Goal: Check status

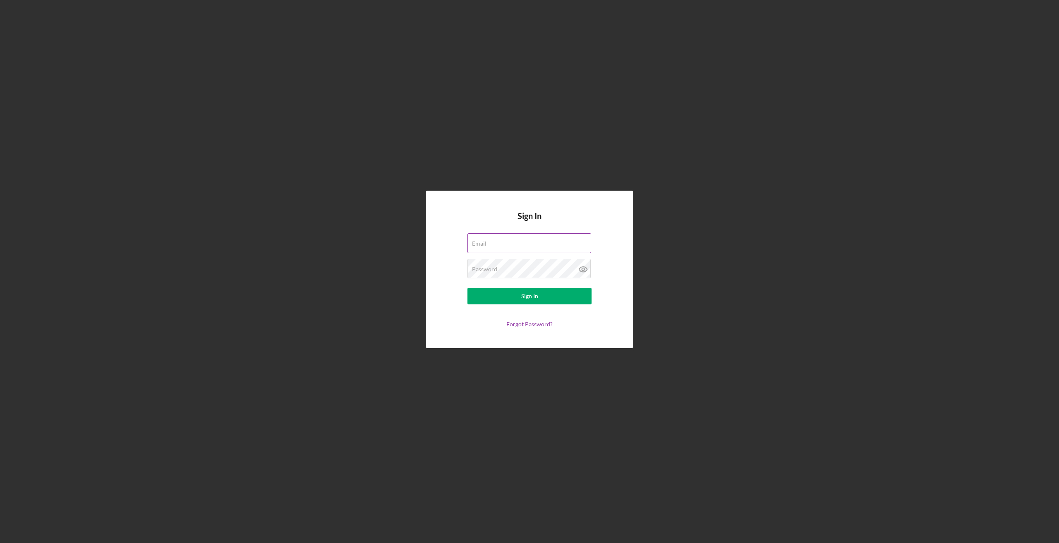
click at [517, 251] on input "Email" at bounding box center [529, 243] width 124 height 20
type input "[PERSON_NAME][EMAIL_ADDRESS][DOMAIN_NAME]"
click at [507, 268] on div "Password Required" at bounding box center [529, 269] width 124 height 21
click at [467, 288] on button "Sign In" at bounding box center [529, 296] width 124 height 17
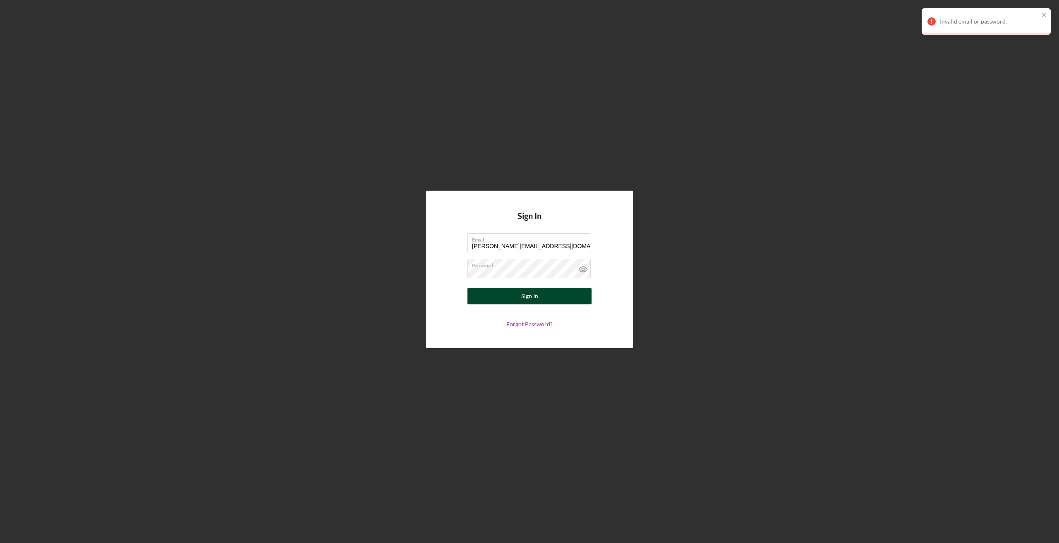
click at [542, 300] on button "Sign In" at bounding box center [529, 296] width 124 height 17
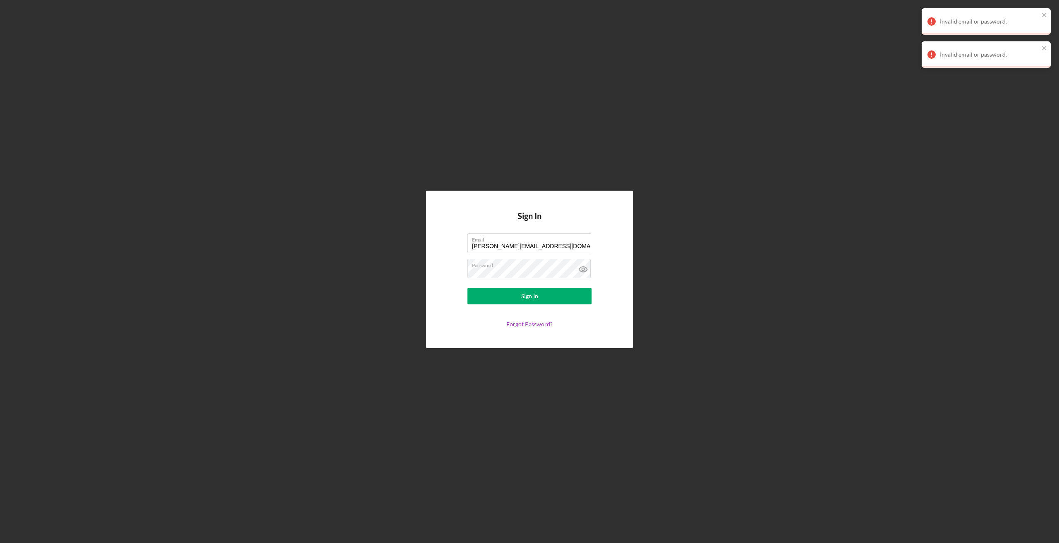
drag, startPoint x: 519, startPoint y: 265, endPoint x: 414, endPoint y: 286, distance: 107.9
click at [414, 286] on div "Sign In Email [PERSON_NAME][EMAIL_ADDRESS][DOMAIN_NAME] Password Sign In Forgot…" at bounding box center [529, 269] width 1050 height 539
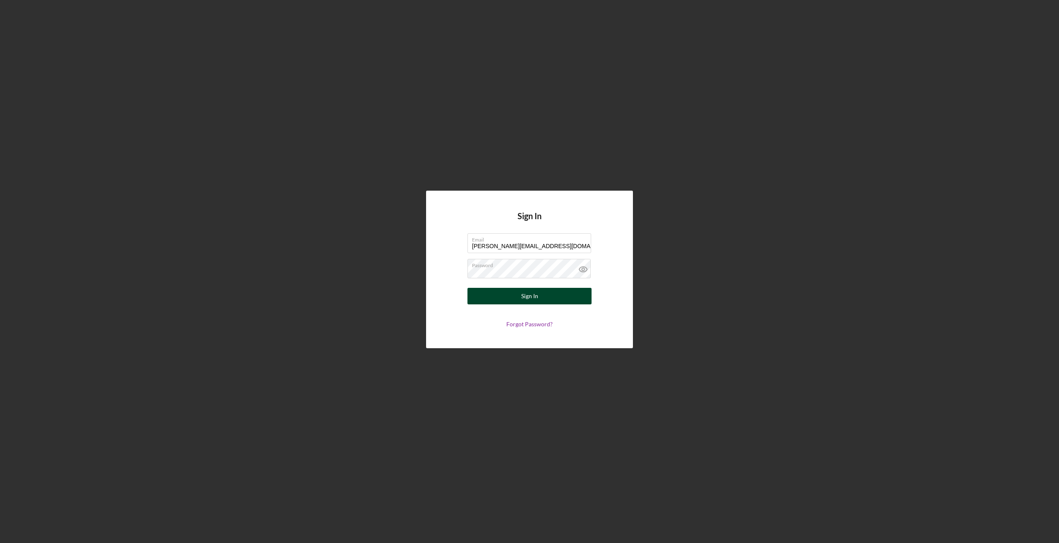
click at [529, 295] on div "Sign In" at bounding box center [529, 296] width 17 height 17
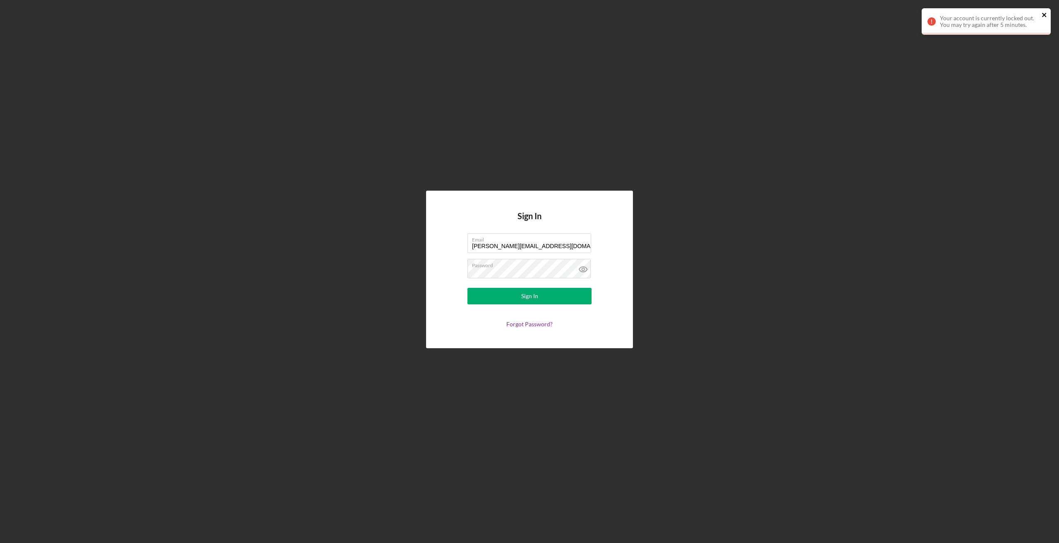
click at [1044, 16] on icon "close" at bounding box center [1044, 15] width 6 height 7
click at [525, 268] on label "Password" at bounding box center [531, 263] width 119 height 9
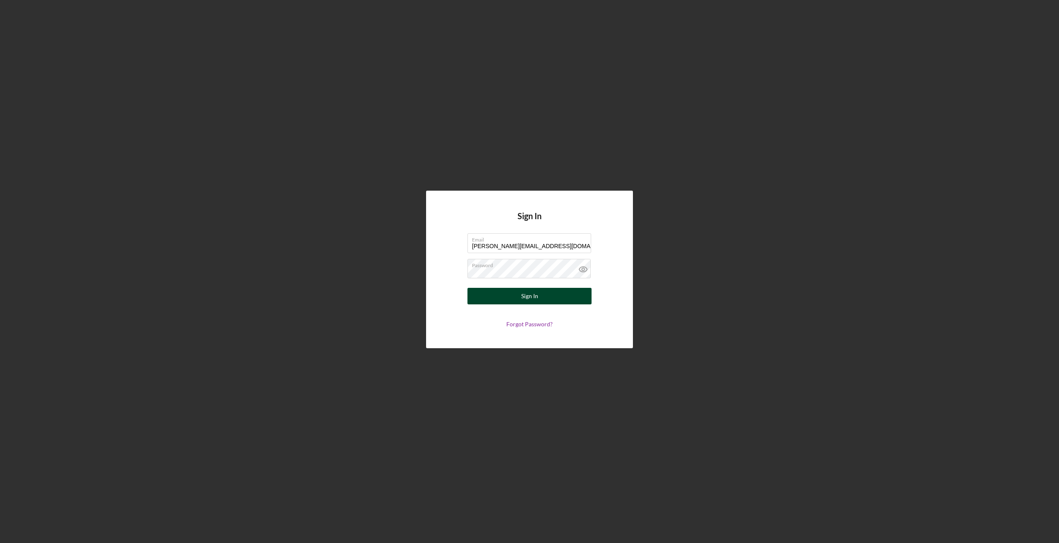
click at [505, 300] on button "Sign In" at bounding box center [529, 296] width 124 height 17
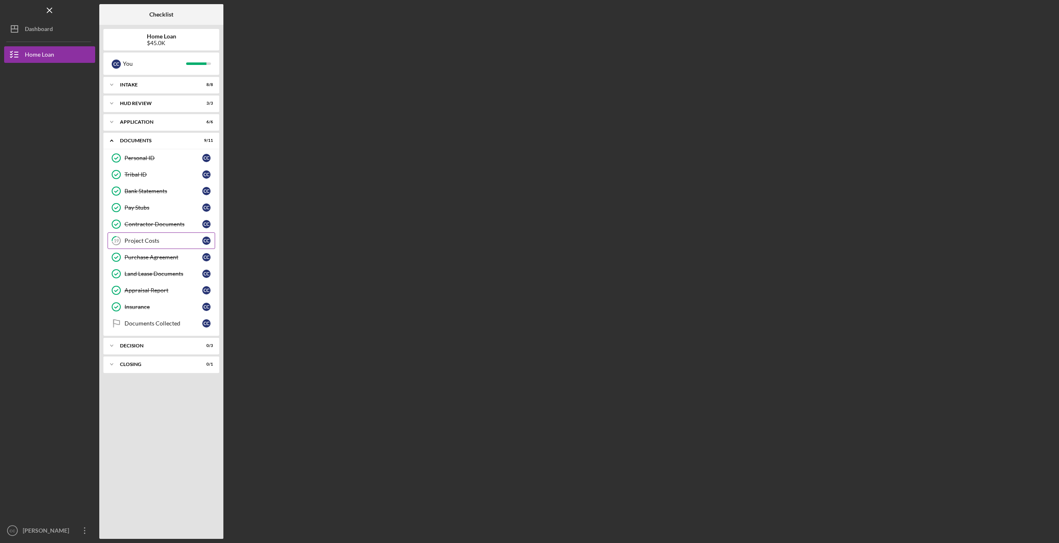
click at [160, 238] on div "Project Costs" at bounding box center [163, 240] width 78 height 7
